Goal: Use online tool/utility

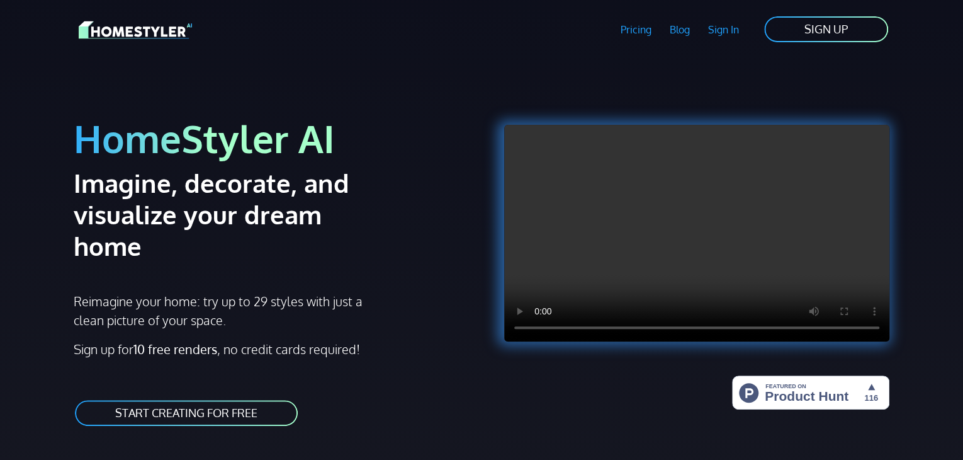
click at [198, 399] on link "START CREATING FOR FREE" at bounding box center [186, 413] width 225 height 28
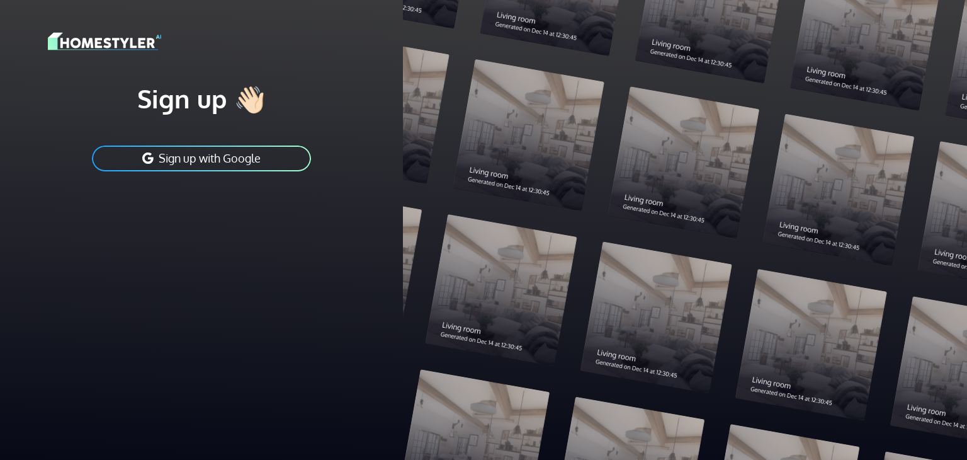
click at [419, 288] on div at bounding box center [685, 230] width 564 height 460
click at [236, 148] on button "Sign up with Google" at bounding box center [202, 158] width 222 height 28
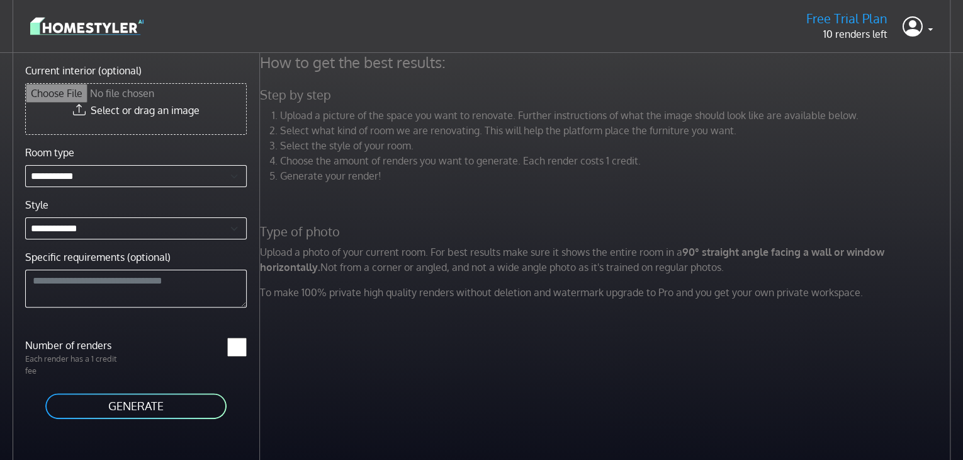
click at [120, 113] on input "Current interior (optional)" at bounding box center [136, 109] width 220 height 50
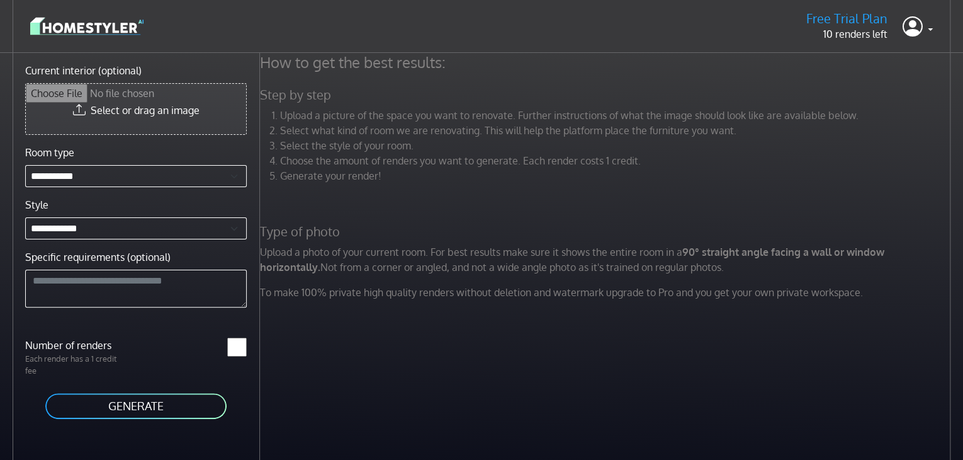
type input "**********"
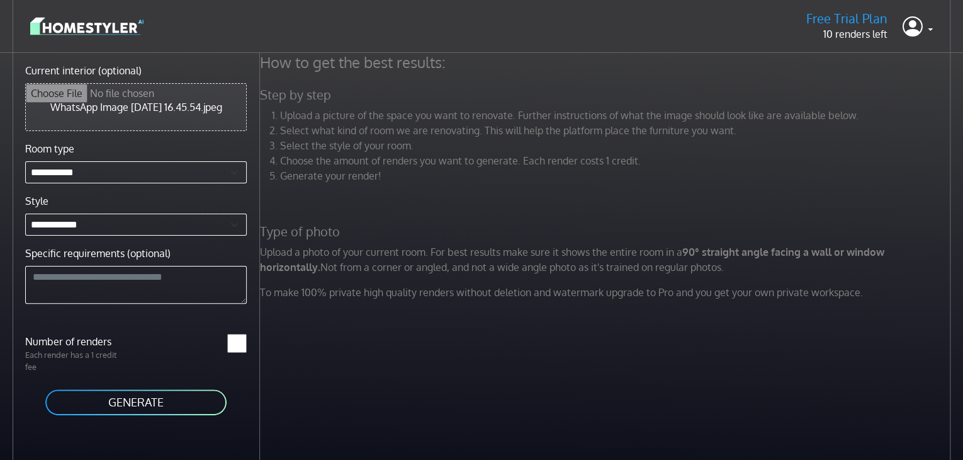
click at [124, 398] on button "GENERATE" at bounding box center [136, 402] width 184 height 28
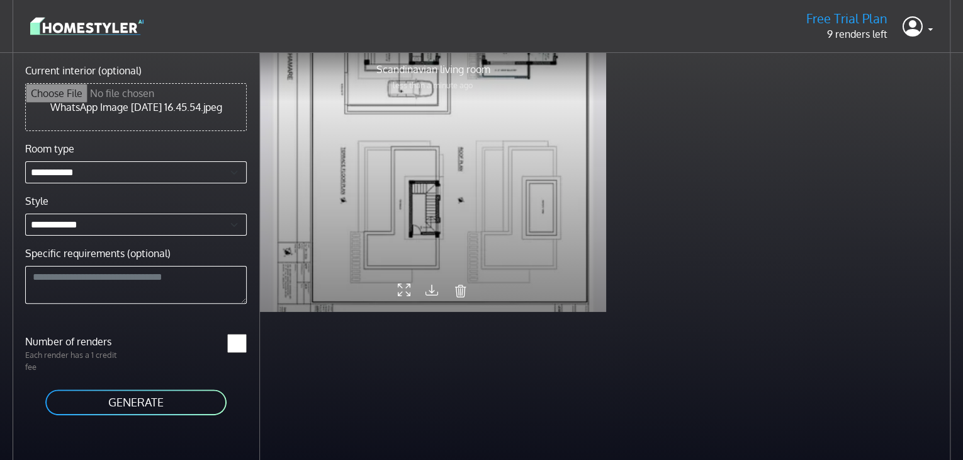
drag, startPoint x: 479, startPoint y: 174, endPoint x: 521, endPoint y: 269, distance: 104.0
click at [521, 269] on div at bounding box center [433, 182] width 346 height 260
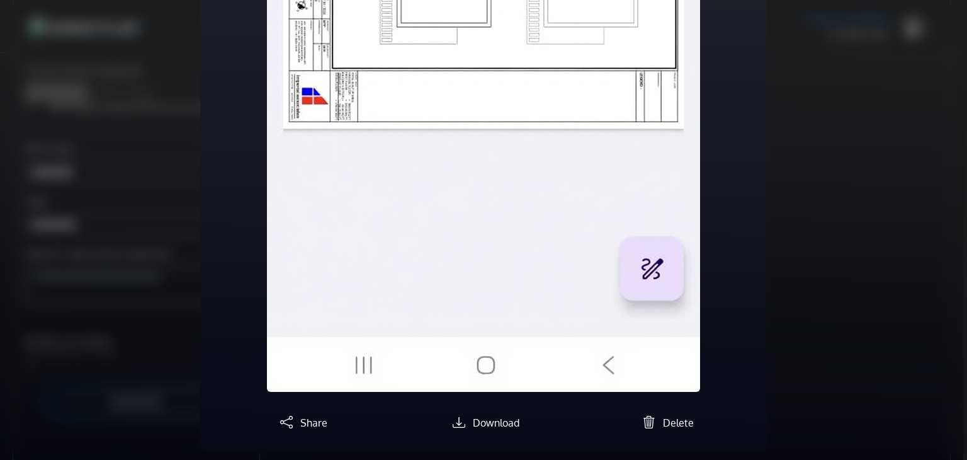
scroll to position [631, 0]
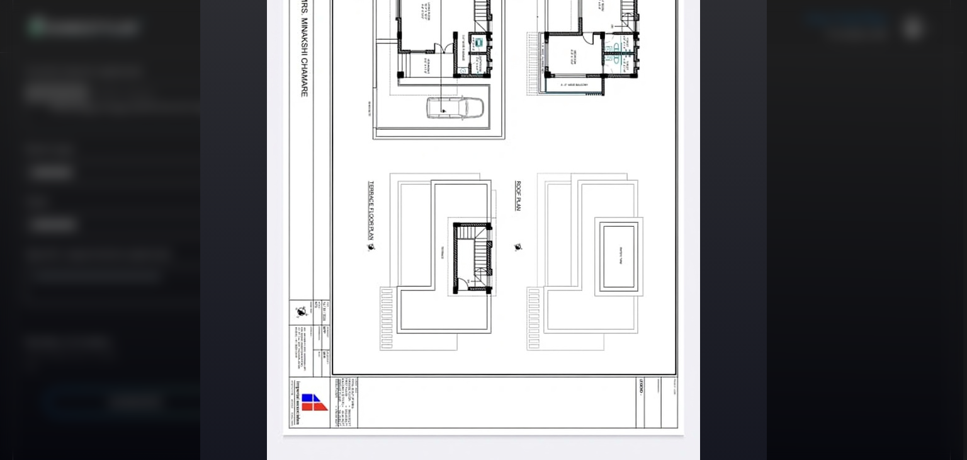
click at [531, 242] on img at bounding box center [483, 224] width 433 height 947
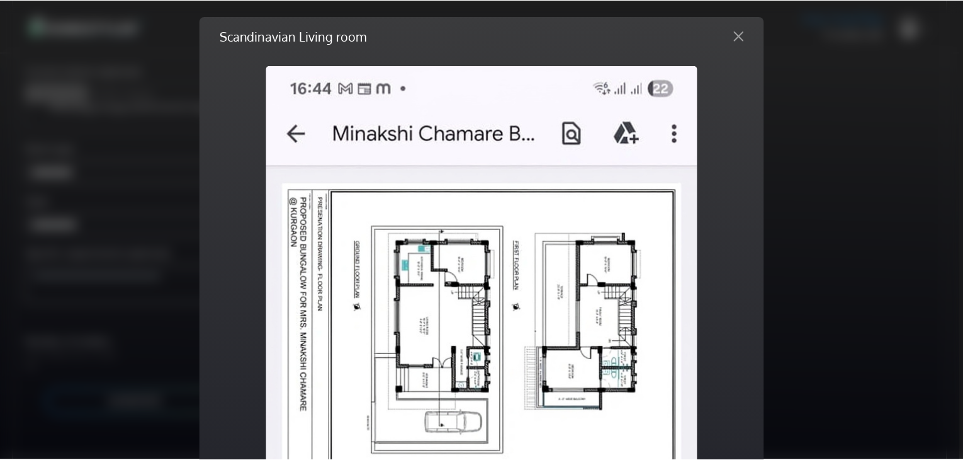
scroll to position [0, 0]
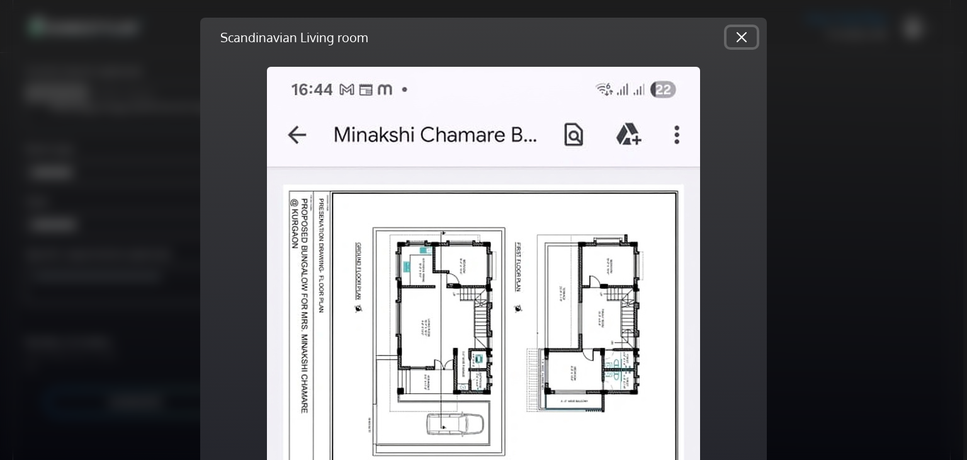
click at [733, 38] on button "Close" at bounding box center [742, 37] width 30 height 20
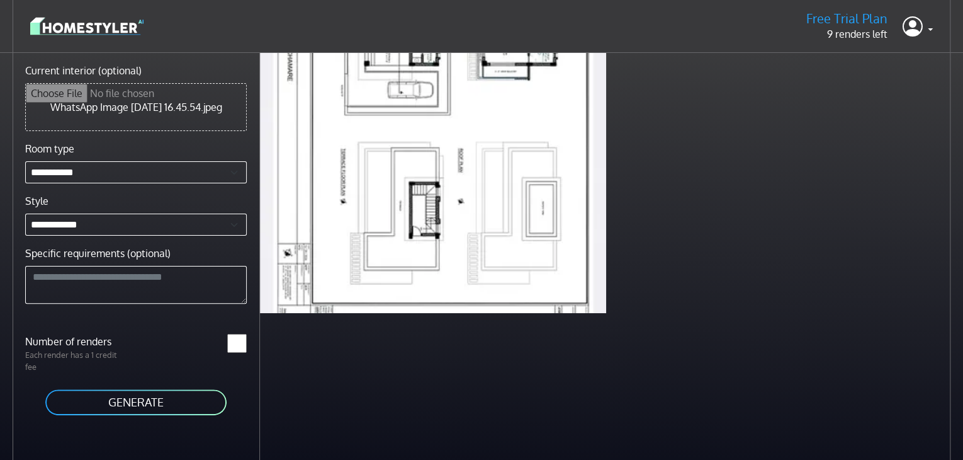
click at [154, 397] on button "GENERATE" at bounding box center [136, 402] width 184 height 28
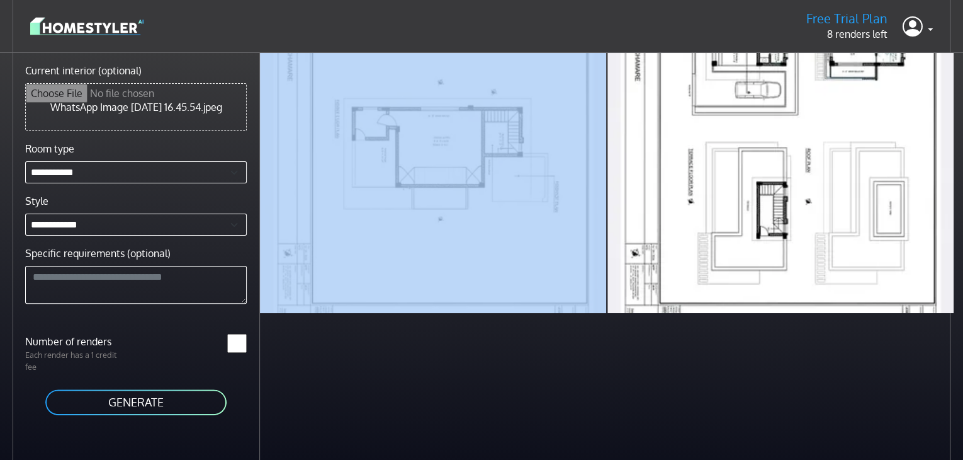
drag, startPoint x: 602, startPoint y: 177, endPoint x: 606, endPoint y: 255, distance: 78.2
click at [606, 255] on div "Scandinavian living room less than a minute ago Scandinavian living room 1 minu…" at bounding box center [607, 183] width 694 height 260
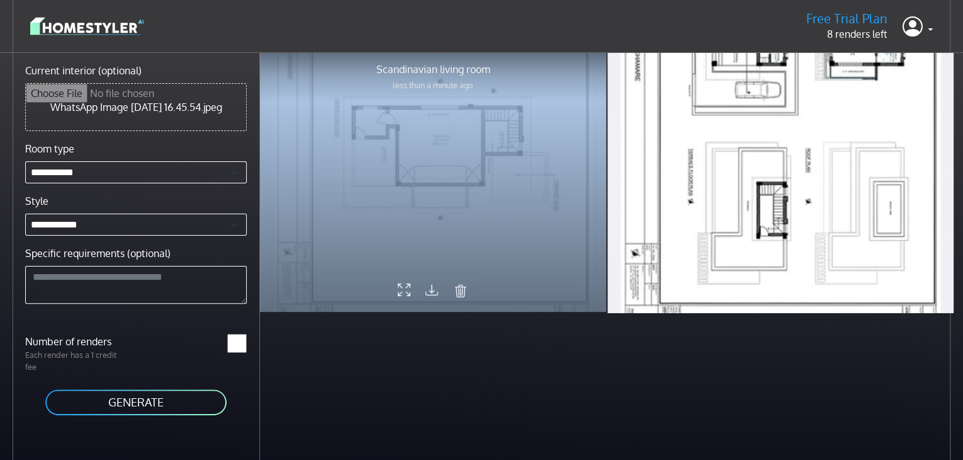
click at [397, 201] on div at bounding box center [433, 182] width 346 height 260
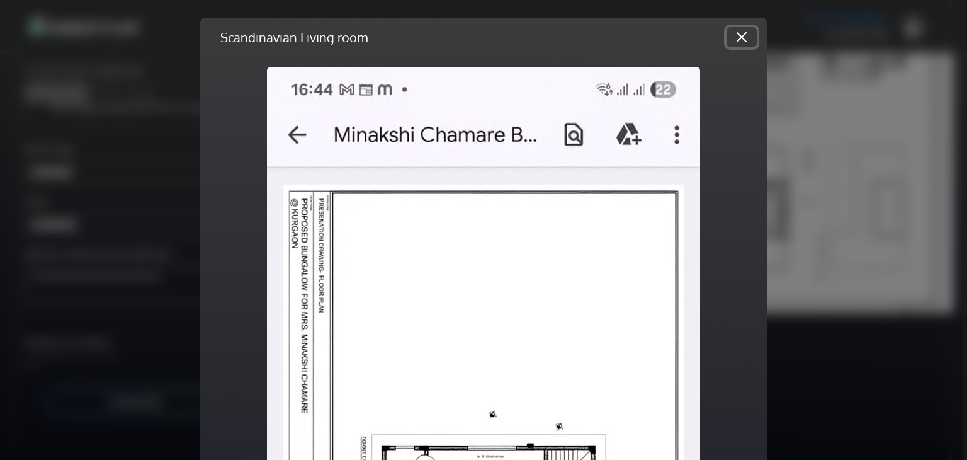
click at [750, 39] on button "Close" at bounding box center [742, 37] width 30 height 20
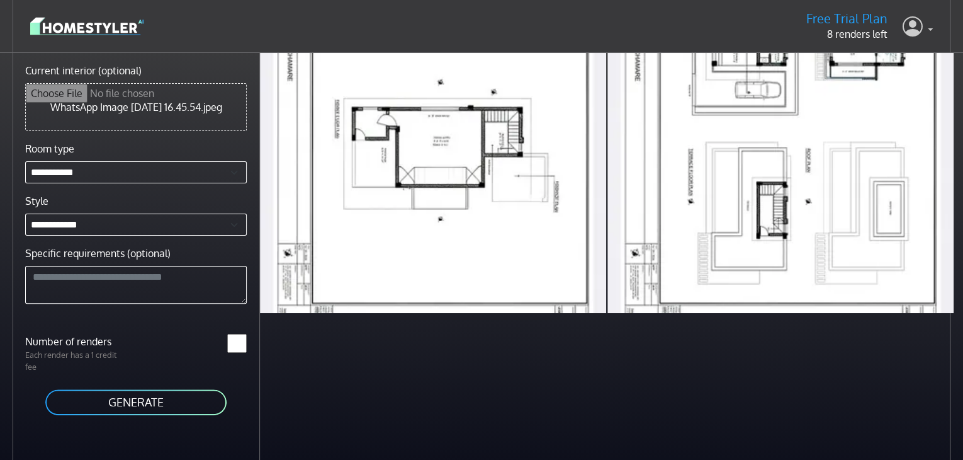
click at [915, 35] on icon at bounding box center [913, 26] width 20 height 26
click at [891, 89] on button "Sign out" at bounding box center [882, 89] width 99 height 20
